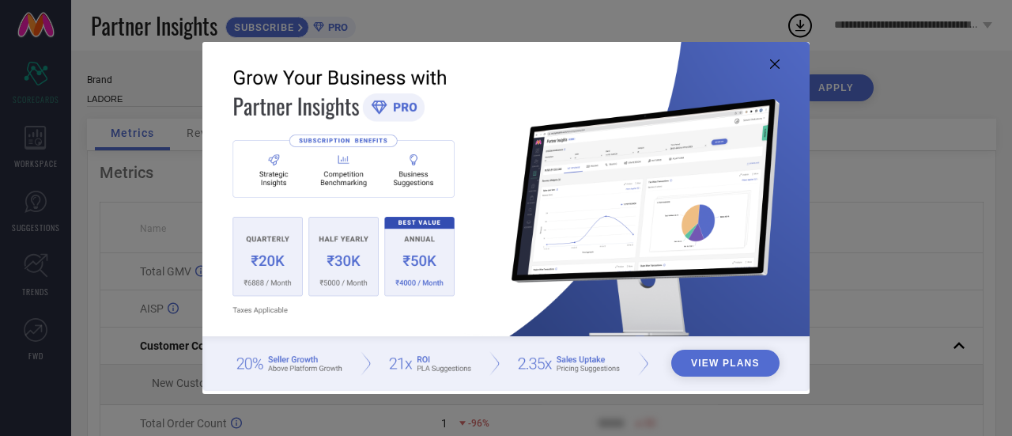
click at [772, 61] on icon at bounding box center [774, 63] width 9 height 9
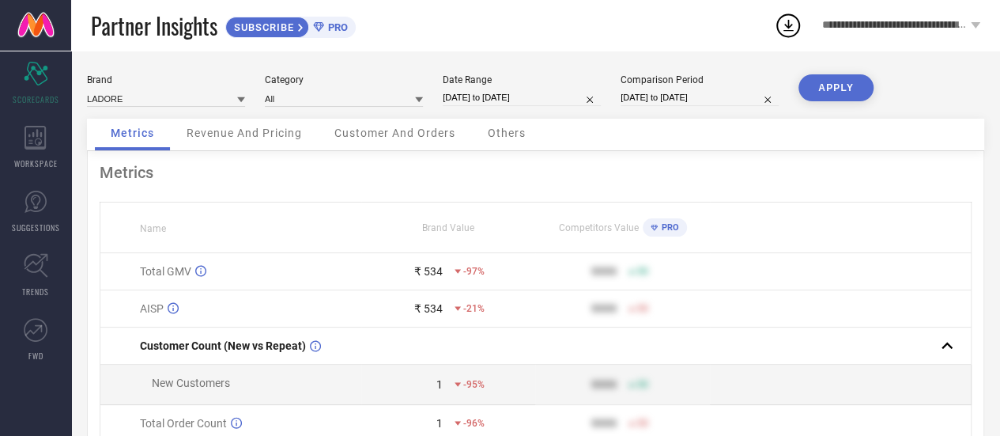
click at [556, 86] on div "Date Range 01-09-2025 to 16-09-2025" at bounding box center [522, 90] width 158 height 32
click at [548, 103] on input "01-09-2025 to 16-09-2025" at bounding box center [522, 97] width 158 height 17
select select "8"
select select "2025"
select select "9"
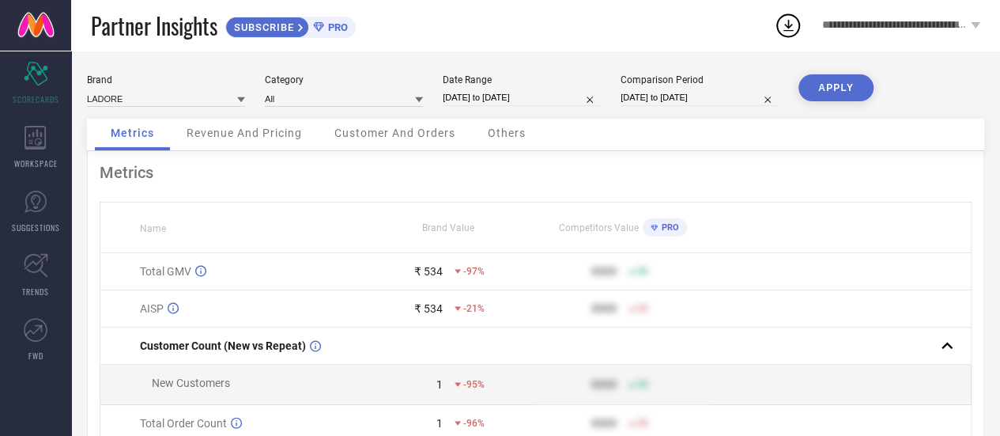
select select "2025"
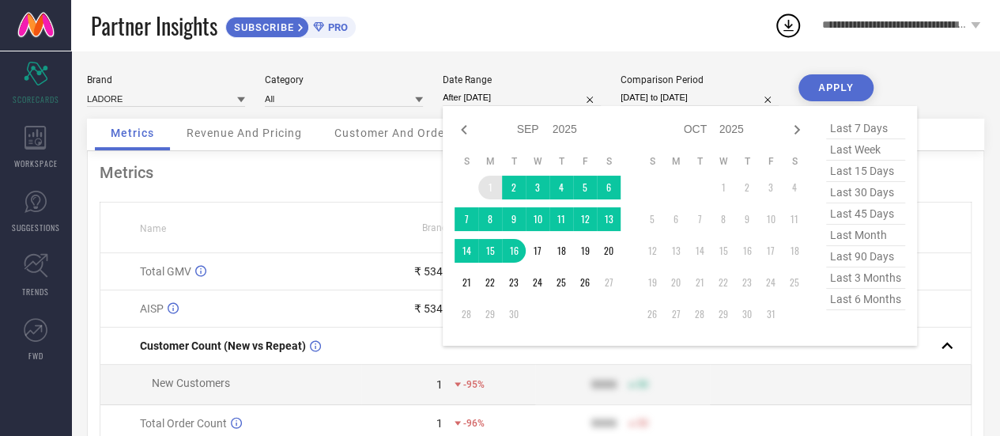
click at [487, 189] on td "1" at bounding box center [490, 188] width 24 height 24
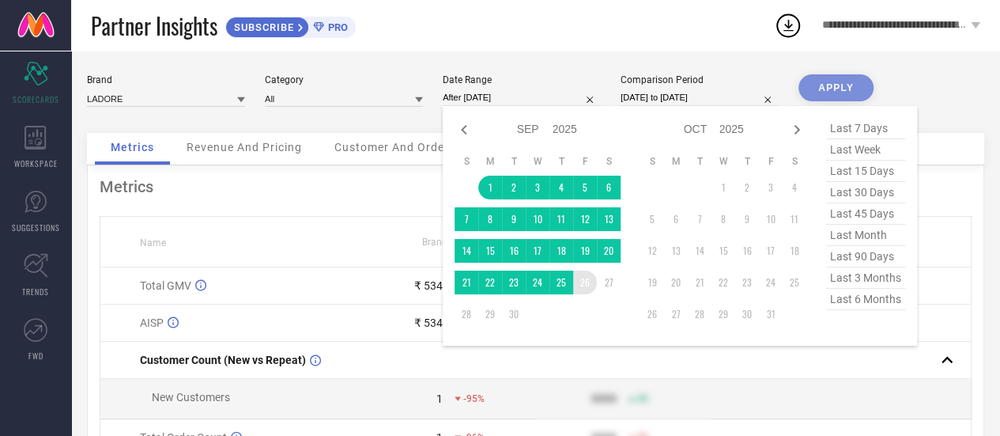
type input "[DATE] to [DATE]"
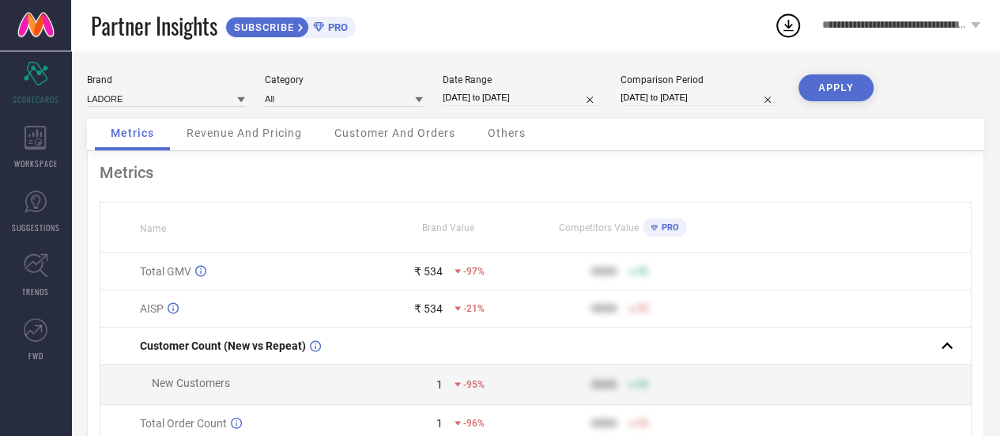
click at [849, 85] on button "APPLY" at bounding box center [836, 87] width 75 height 27
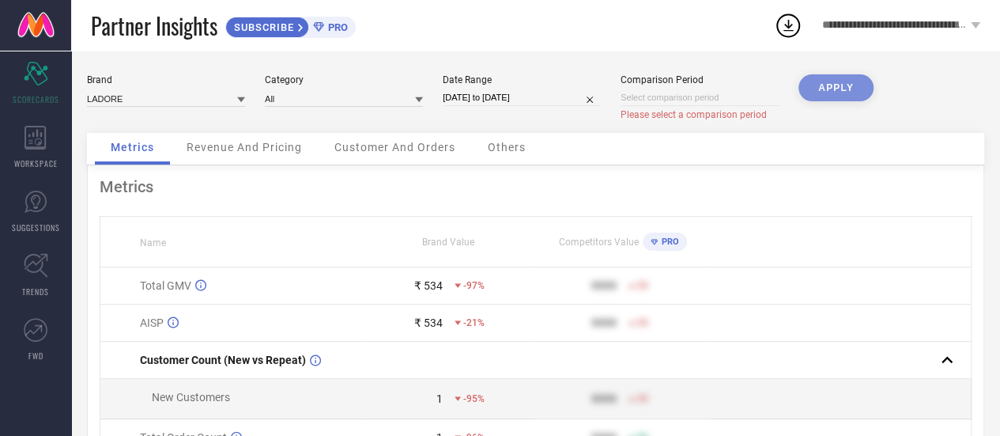
click at [28, 19] on link at bounding box center [35, 25] width 71 height 51
